Goal: Task Accomplishment & Management: Manage account settings

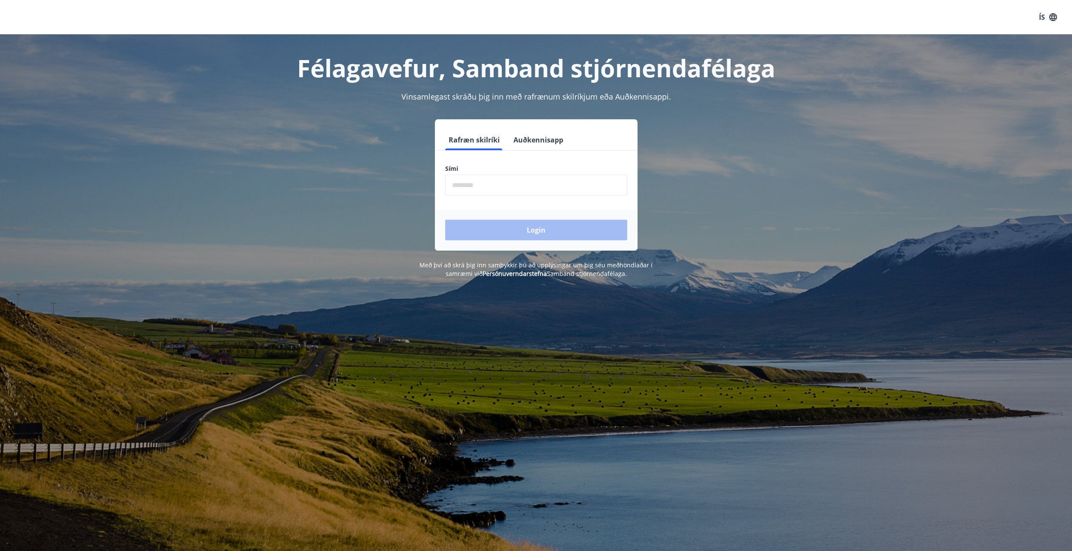
click at [471, 185] on input "phone" at bounding box center [536, 185] width 182 height 21
type input "********"
click at [502, 228] on button "Login" at bounding box center [536, 230] width 182 height 21
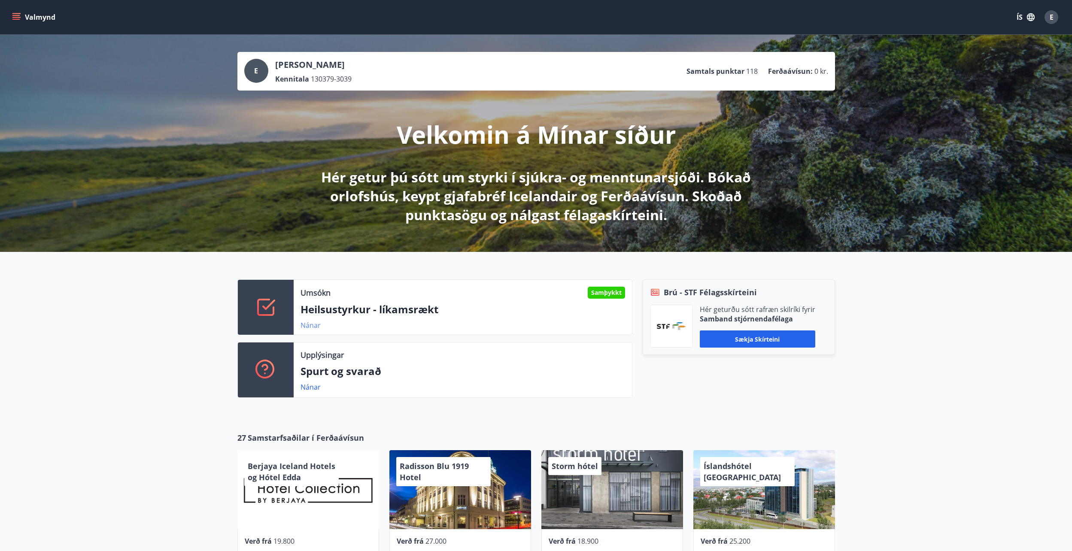
click at [314, 323] on link "Nánar" at bounding box center [311, 325] width 20 height 9
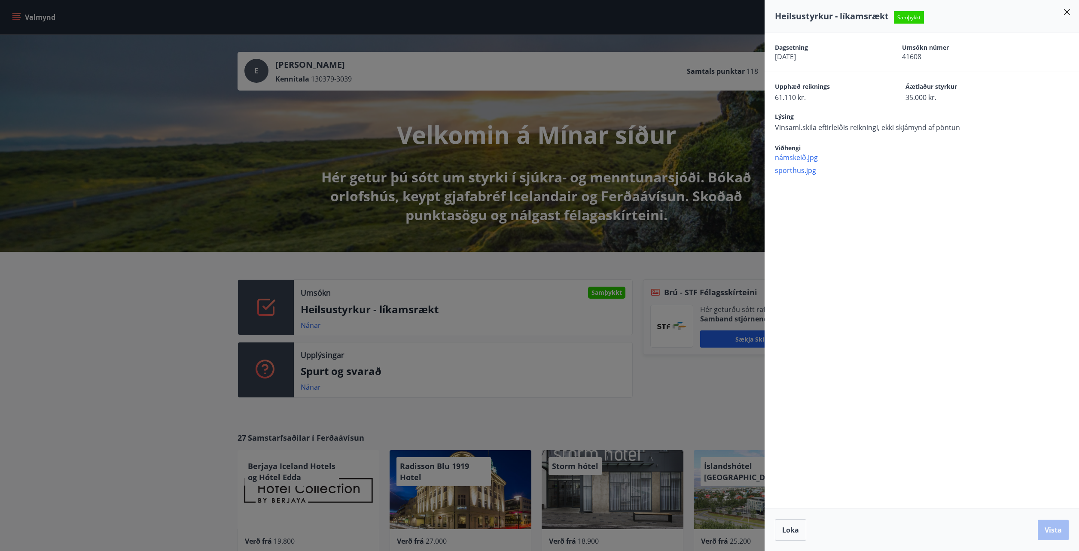
click at [1071, 12] on icon at bounding box center [1066, 12] width 10 height 10
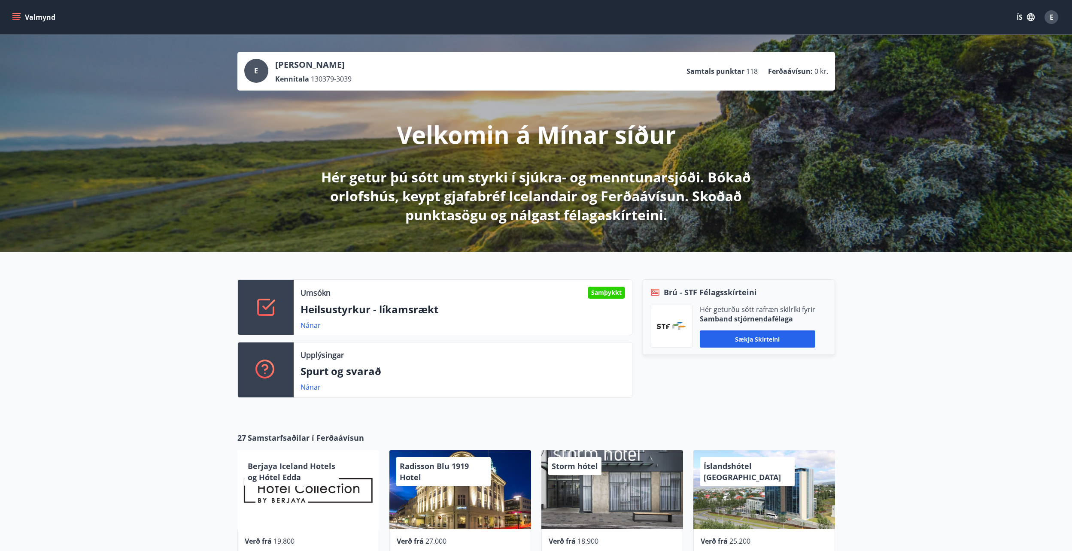
click at [19, 18] on icon "menu" at bounding box center [16, 17] width 9 height 1
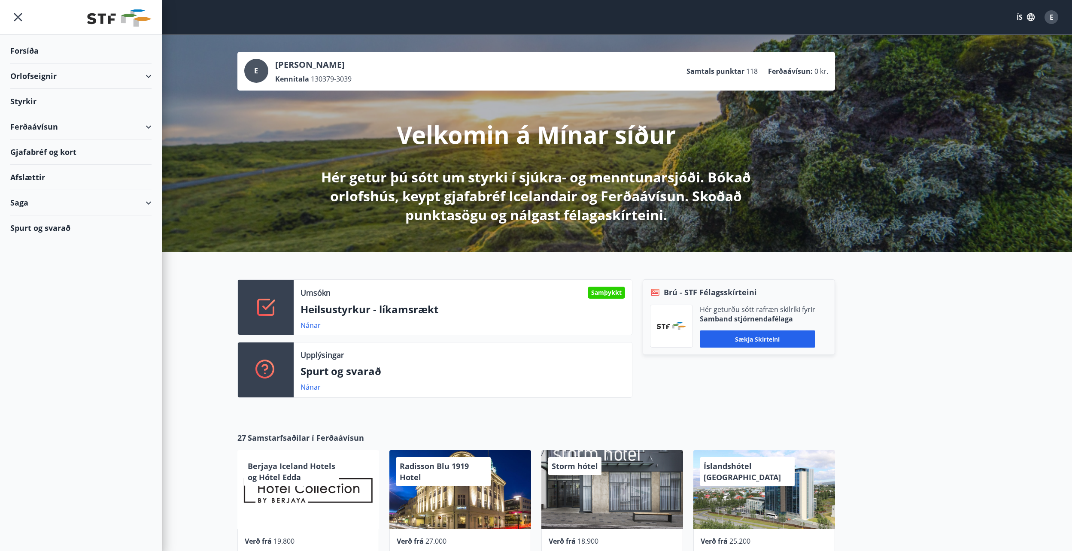
click at [62, 73] on div "Orlofseignir" at bounding box center [80, 76] width 141 height 25
click at [11, 233] on div "Saga" at bounding box center [80, 238] width 141 height 25
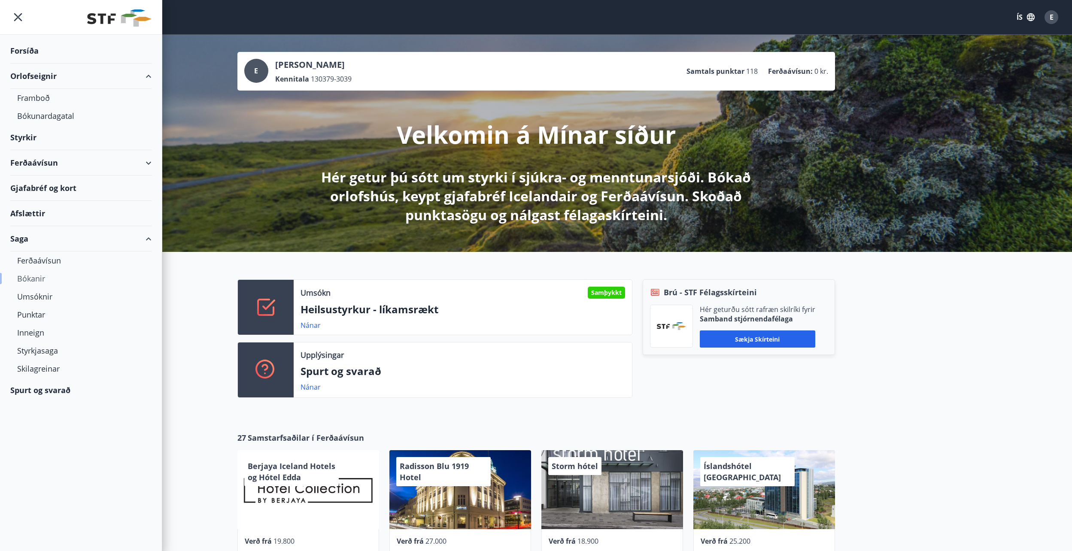
click at [26, 277] on div "Bókanir" at bounding box center [81, 279] width 128 height 18
